Goal: Task Accomplishment & Management: Complete application form

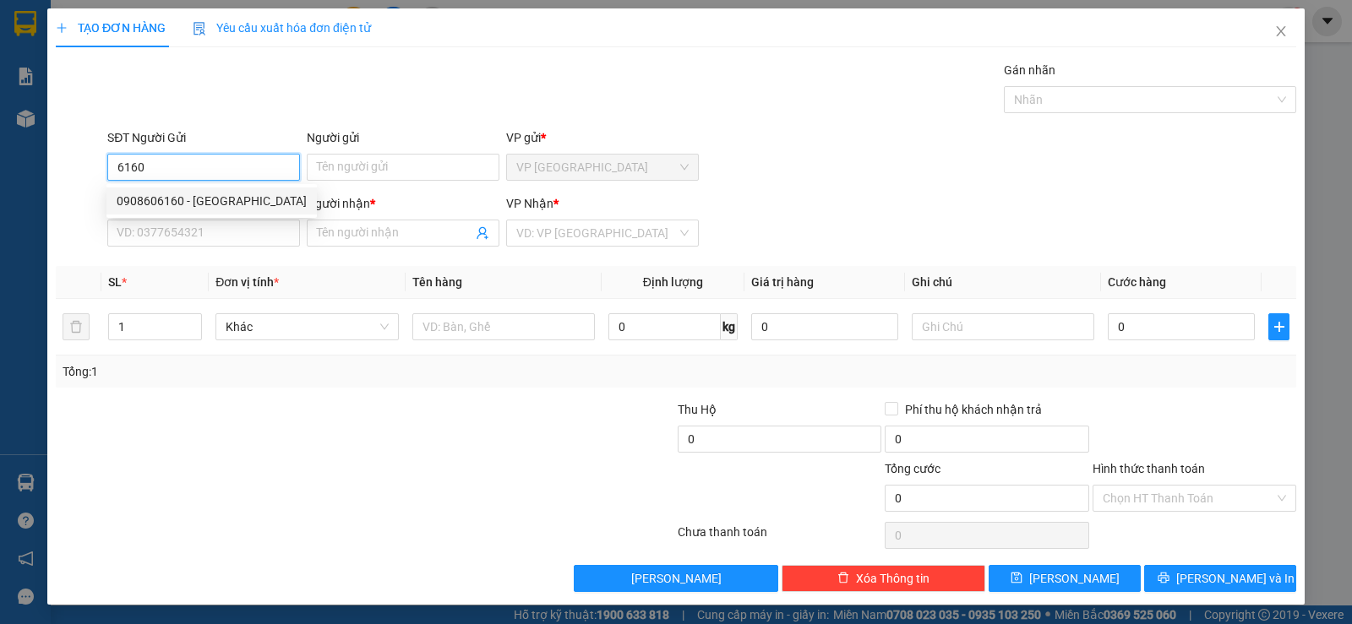
click at [204, 199] on div "0908606160 - [GEOGRAPHIC_DATA]" at bounding box center [212, 201] width 190 height 19
type input "0908606160"
type input "[GEOGRAPHIC_DATA]"
type input "0344435604"
type input "[GEOGRAPHIC_DATA]"
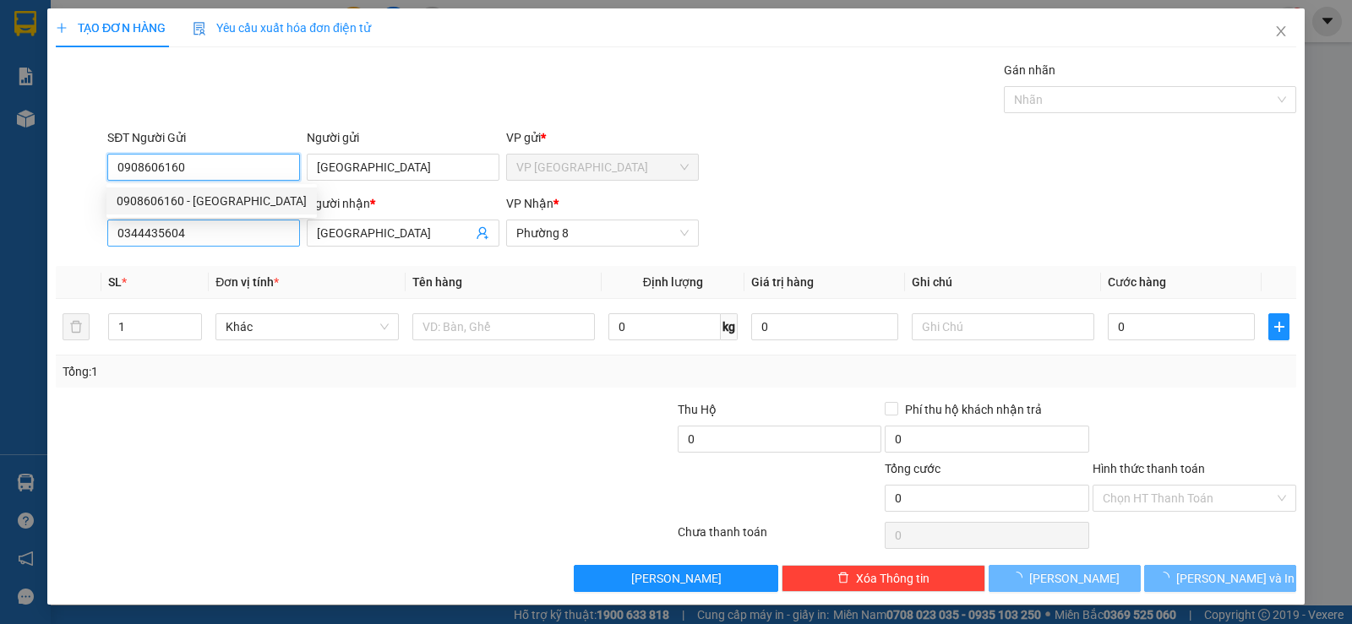
type input "15.000"
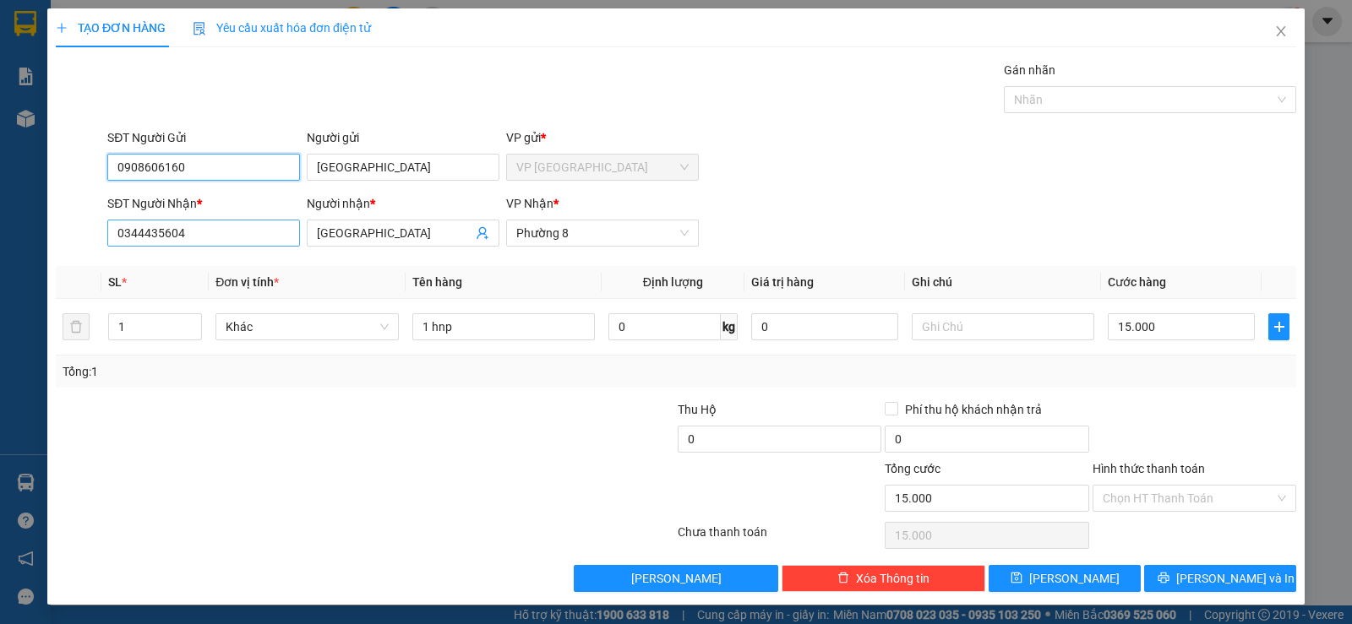
type input "0908606160"
click at [253, 242] on input "0344435604" at bounding box center [203, 233] width 193 height 27
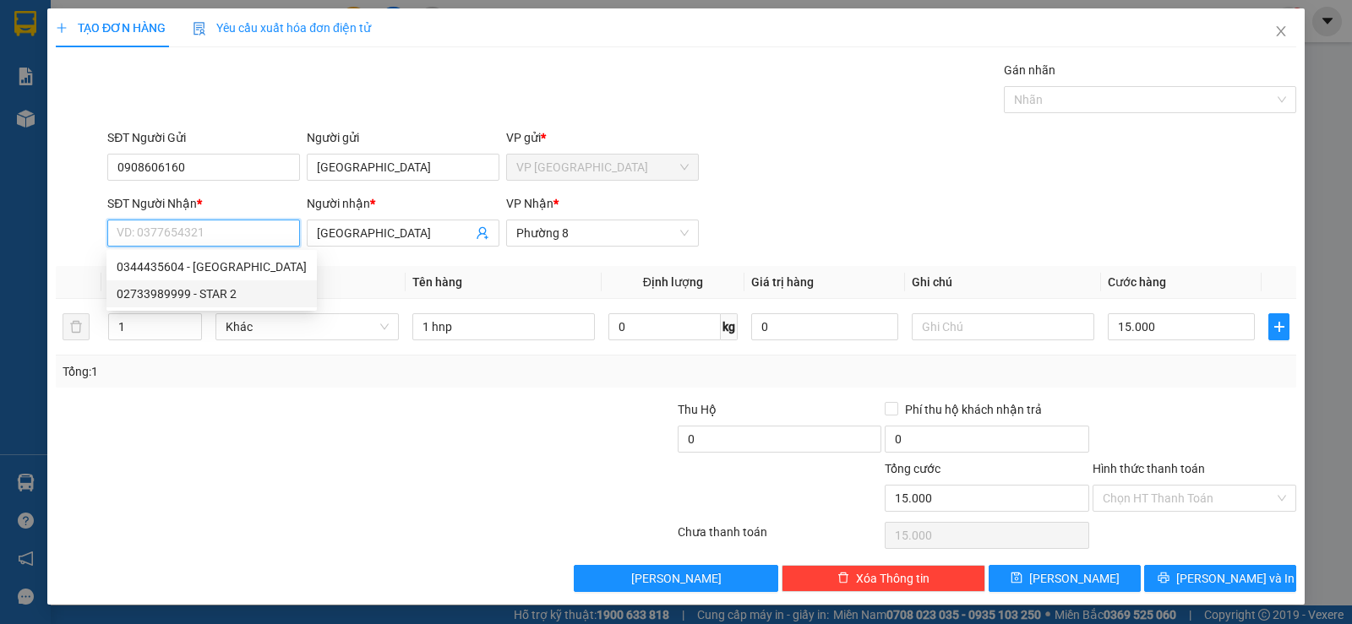
click at [211, 292] on div "02733989999 - STAR 2" at bounding box center [212, 294] width 190 height 19
type input "02733989999"
type input "STAR 2"
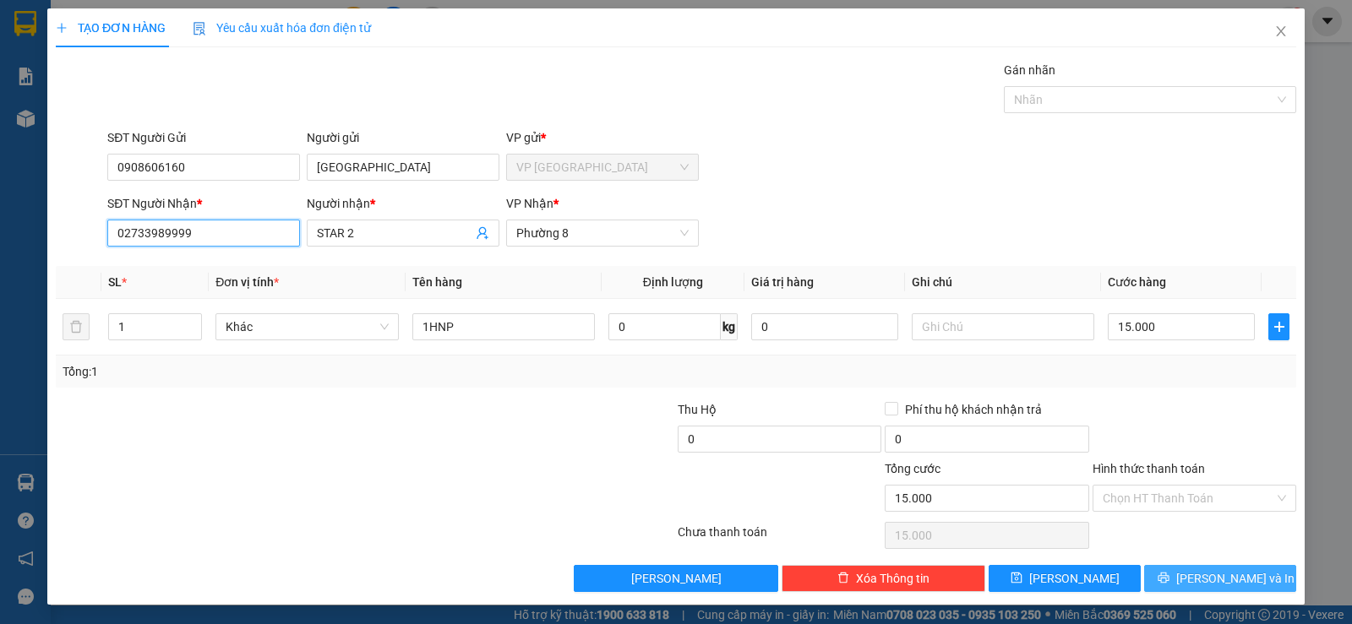
type input "02733989999"
click at [1205, 580] on span "Lưu và In" at bounding box center [1235, 579] width 118 height 19
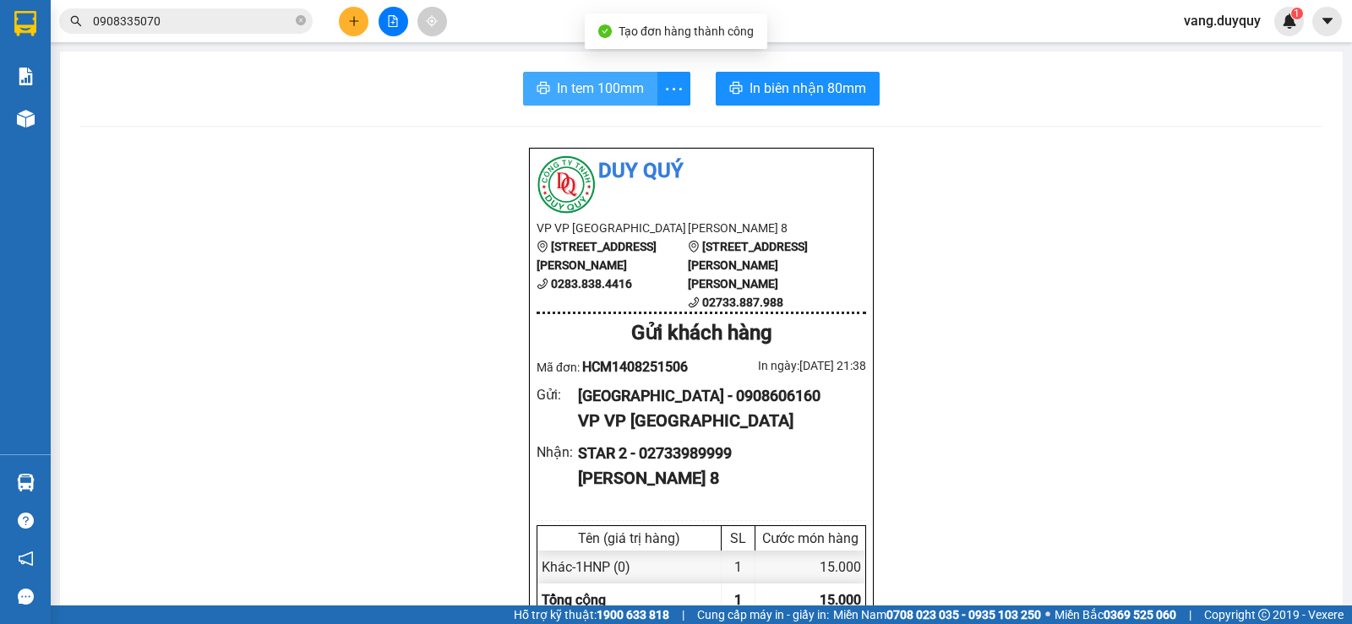
click at [592, 99] on span "In tem 100mm" at bounding box center [600, 88] width 87 height 21
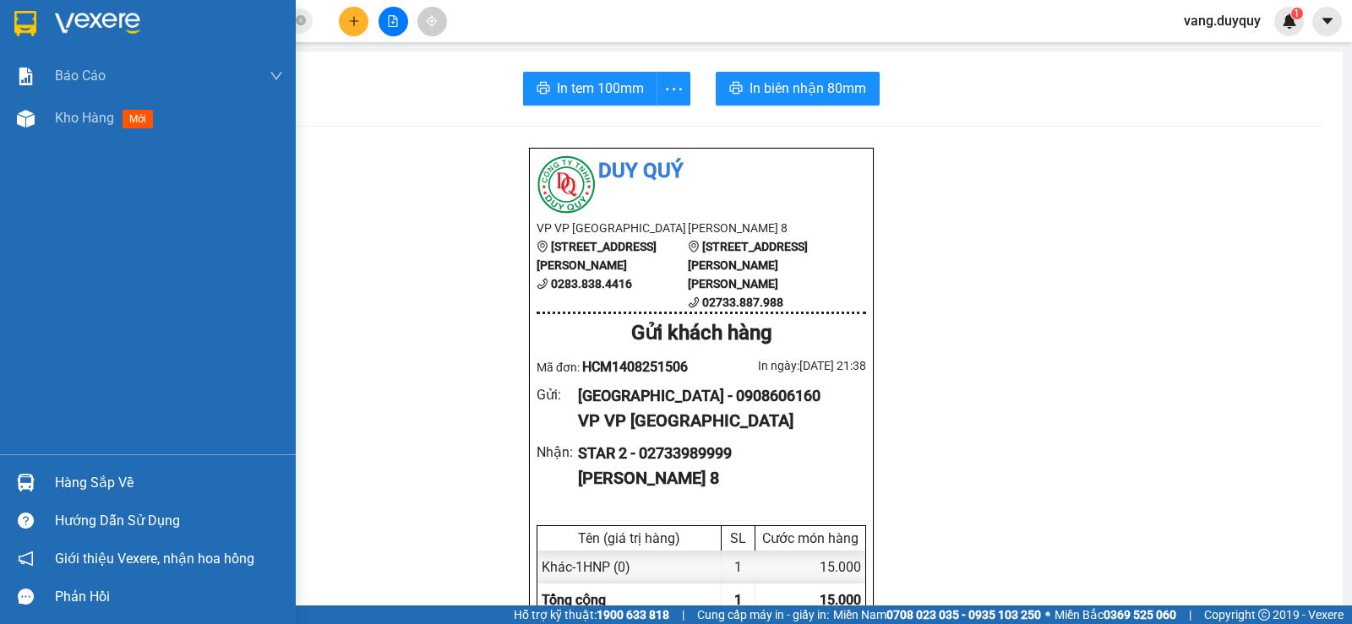
click at [25, 22] on img at bounding box center [25, 23] width 22 height 25
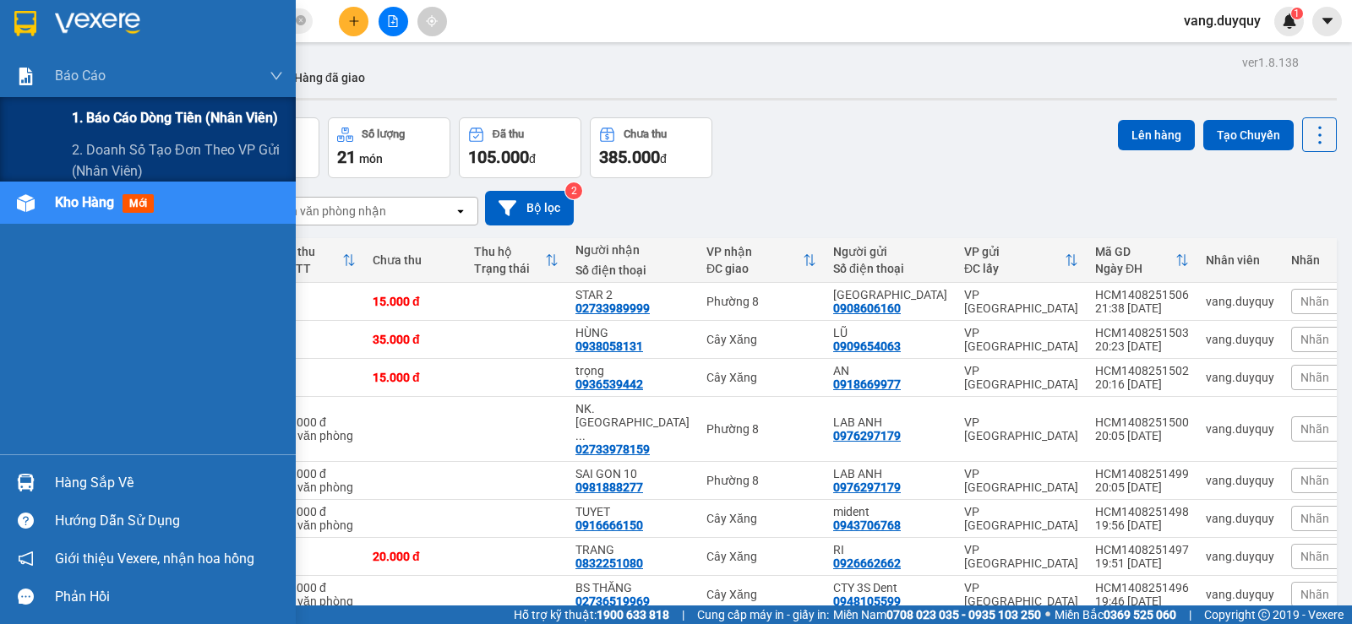
click at [90, 125] on span "1. Báo cáo dòng tiền (nhân viên)" at bounding box center [175, 117] width 206 height 21
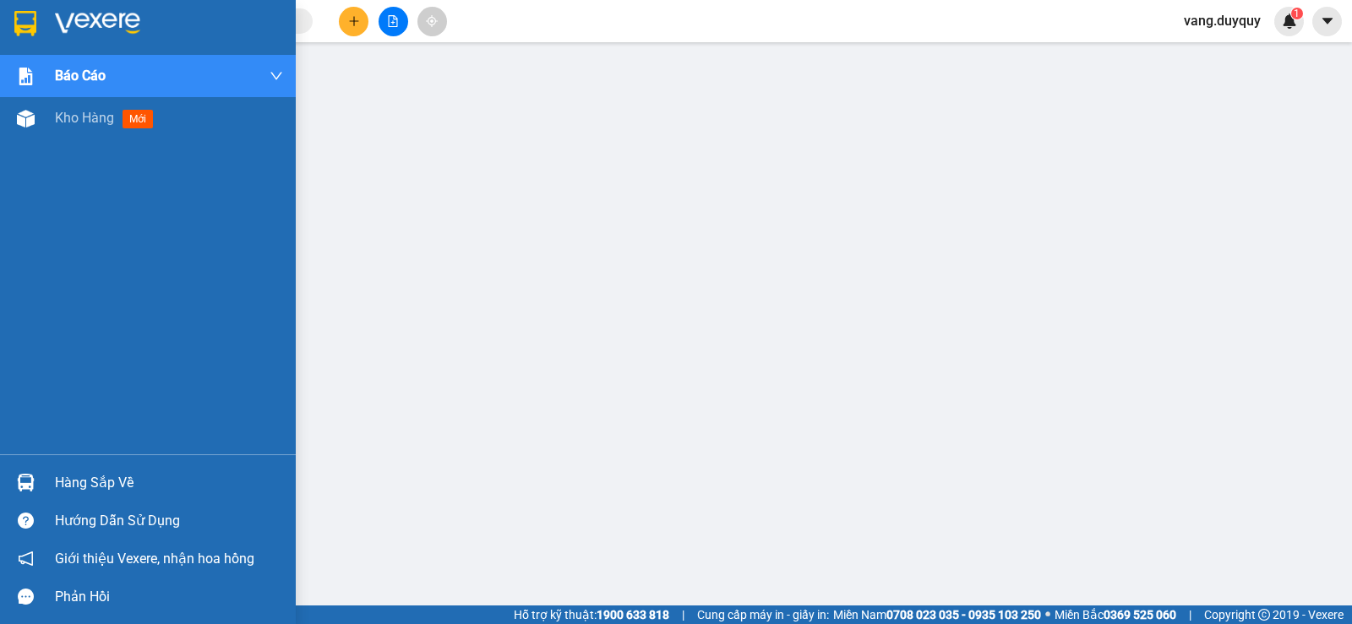
click at [85, 481] on div "Hàng sắp về" at bounding box center [169, 483] width 228 height 25
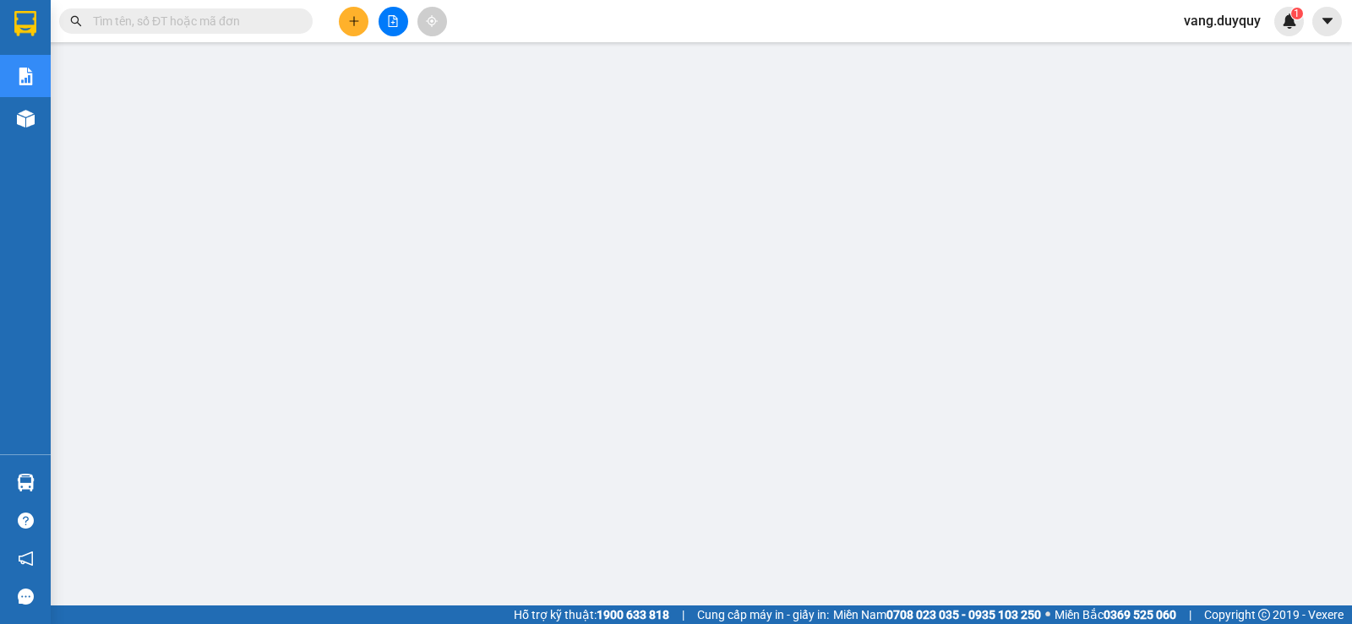
click at [1235, 19] on span "vang.duyquy" at bounding box center [1222, 20] width 104 height 21
click at [1212, 47] on span "Đăng xuất" at bounding box center [1231, 52] width 71 height 19
